Goal: Transaction & Acquisition: Subscribe to service/newsletter

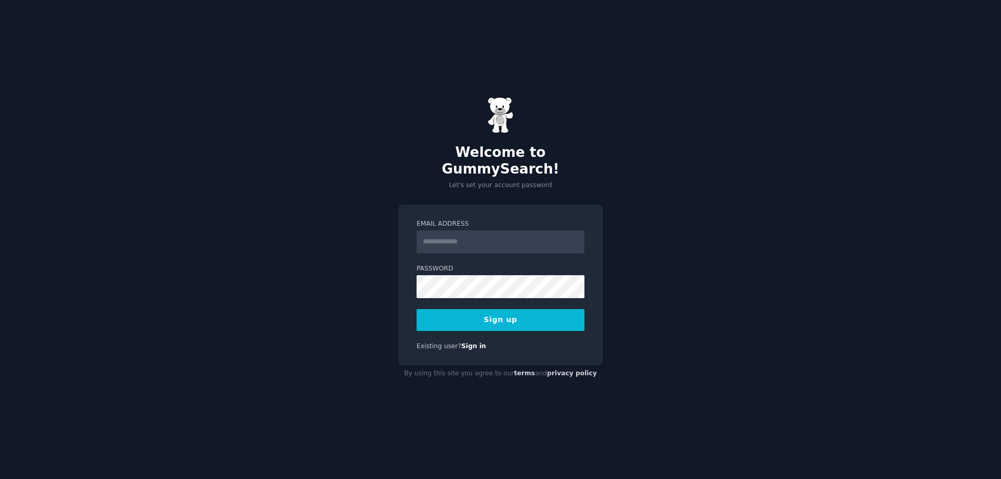
click at [490, 235] on input "Email Address" at bounding box center [501, 242] width 168 height 23
type input "**********"
click at [495, 316] on button "Sign up" at bounding box center [501, 320] width 168 height 22
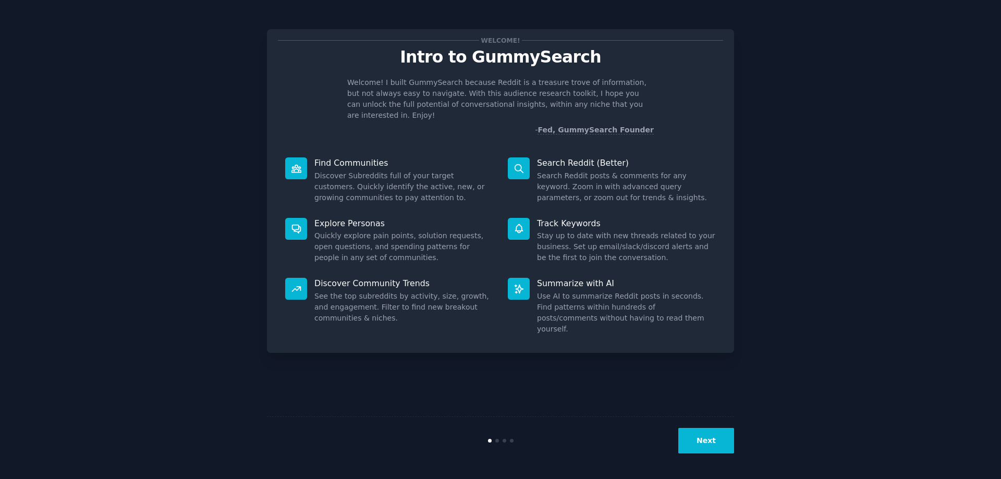
click at [710, 446] on button "Next" at bounding box center [706, 441] width 56 height 26
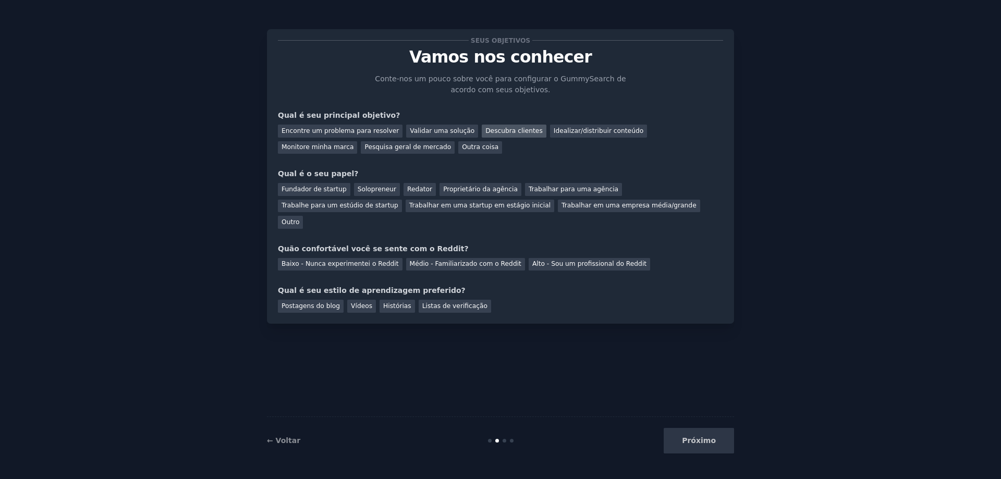
click at [486, 130] on font "Descubra clientes" at bounding box center [514, 130] width 57 height 7
click at [371, 135] on font "Encontre um problema para resolver" at bounding box center [340, 130] width 117 height 7
click at [486, 132] on font "Descubra clientes" at bounding box center [514, 130] width 57 height 7
click at [554, 132] on font "Idealizar/distribuir conteúdo" at bounding box center [599, 130] width 90 height 7
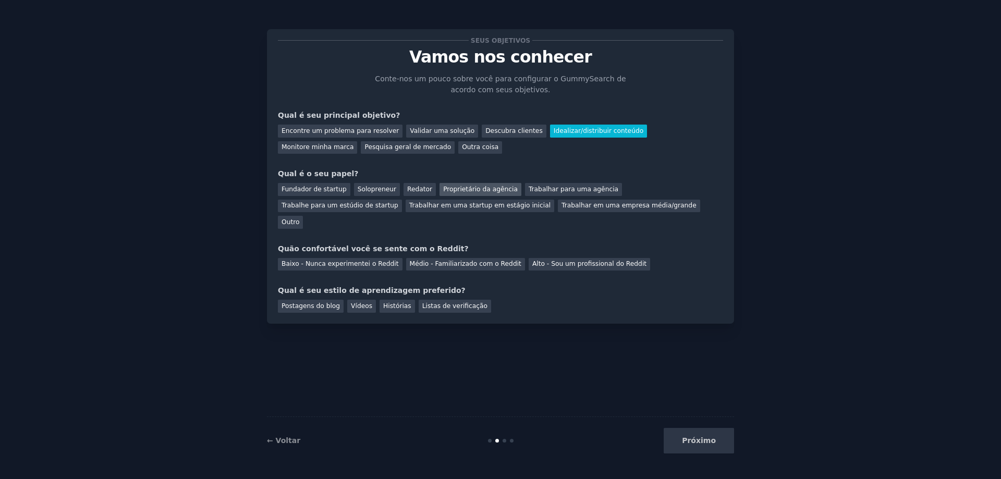
click at [443, 191] on font "Proprietário da agência" at bounding box center [480, 189] width 75 height 7
click at [365, 260] on font "Baixo - Nunca experimentei o Reddit" at bounding box center [340, 263] width 117 height 7
click at [367, 300] on div "Vídeos" at bounding box center [361, 306] width 29 height 13
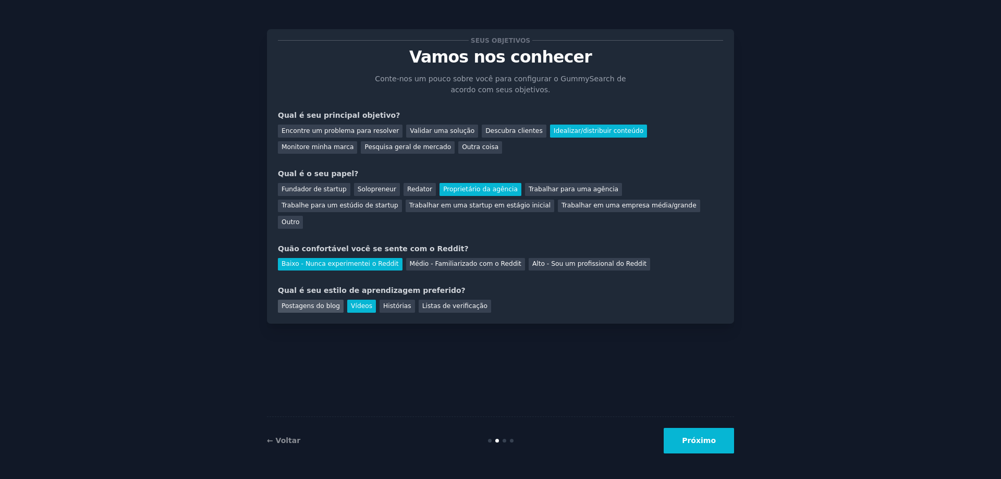
click at [300, 302] on font "Postagens do blog" at bounding box center [311, 305] width 58 height 7
click at [351, 302] on font "Vídeos" at bounding box center [361, 305] width 21 height 7
click at [724, 445] on button "Próximo" at bounding box center [699, 441] width 70 height 26
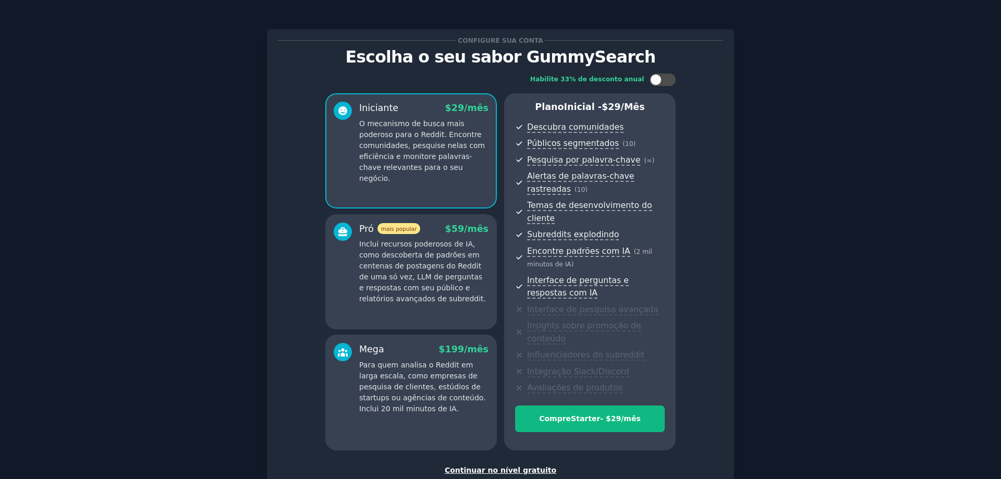
click at [508, 466] on font "Continuar no nível gratuito" at bounding box center [501, 470] width 112 height 8
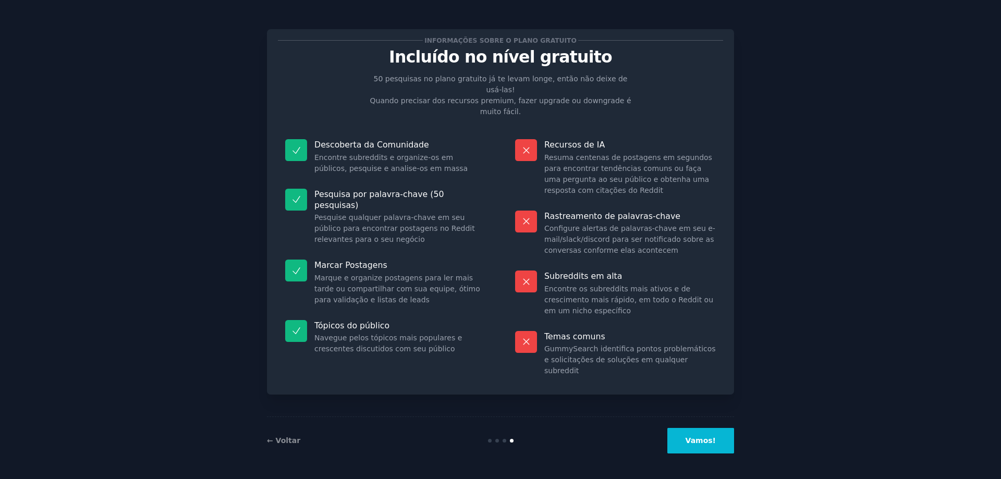
click at [701, 441] on font "Vamos!" at bounding box center [701, 441] width 30 height 8
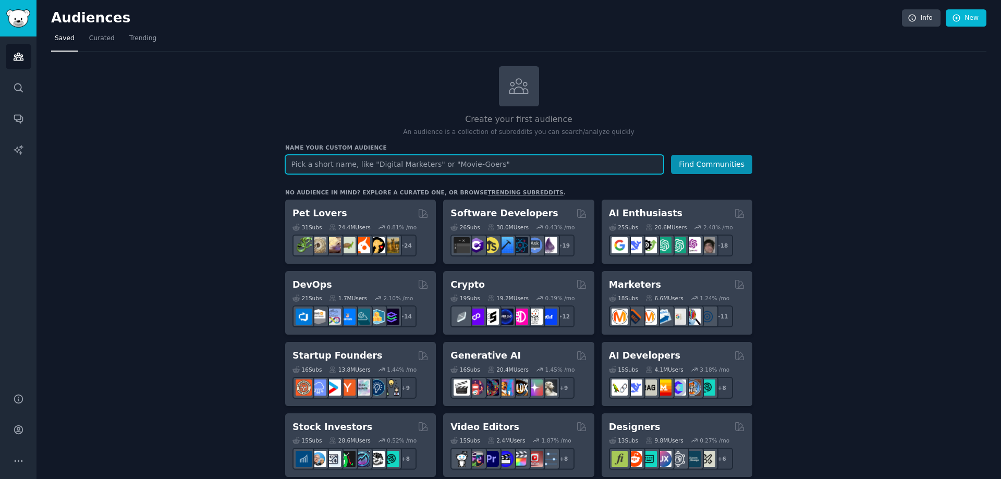
click at [364, 166] on input "text" at bounding box center [474, 164] width 379 height 19
type input "google meu negócio"
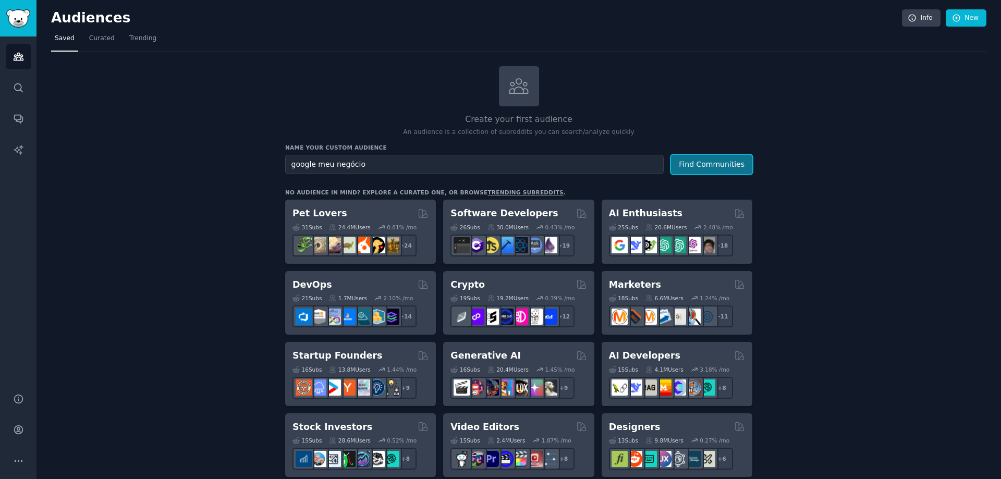
click at [724, 164] on button "Find Communities" at bounding box center [711, 164] width 81 height 19
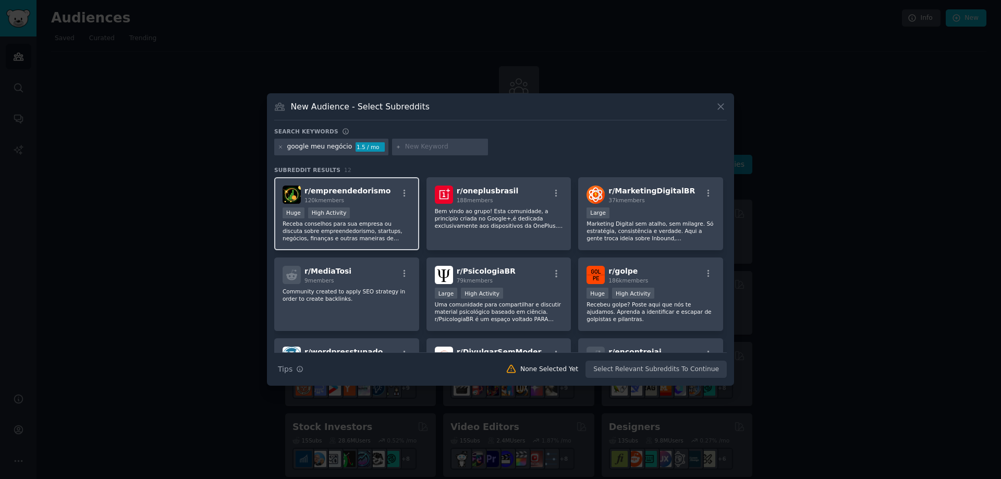
click at [360, 219] on div "Huge High Activity" at bounding box center [347, 214] width 128 height 13
